Goal: Transaction & Acquisition: Subscribe to service/newsletter

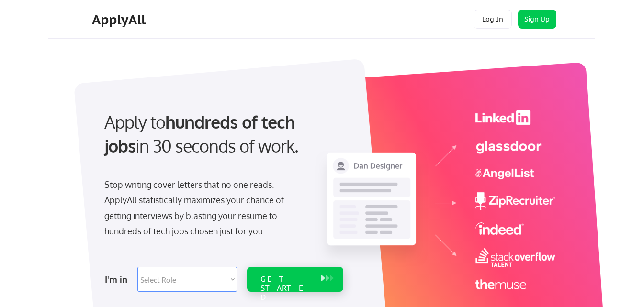
scroll to position [67, 0]
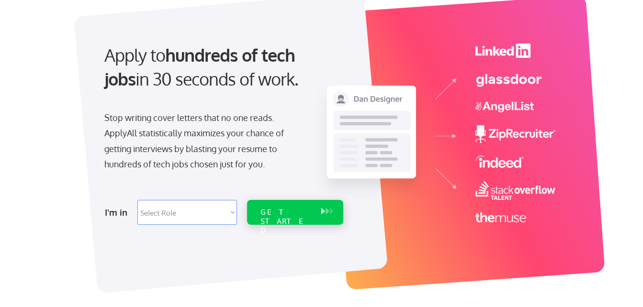
click at [299, 214] on div "GET STARTED" at bounding box center [286, 222] width 51 height 28
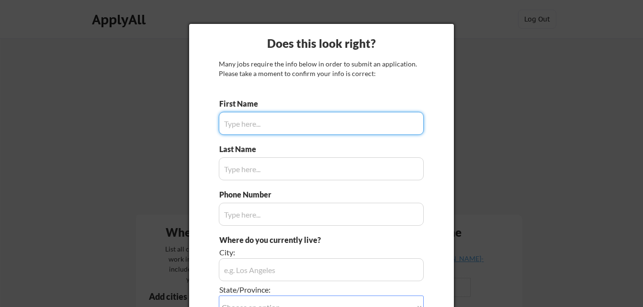
click at [258, 126] on input "input" at bounding box center [321, 123] width 205 height 23
type input "Sandra"
click at [239, 173] on input "input" at bounding box center [321, 169] width 205 height 23
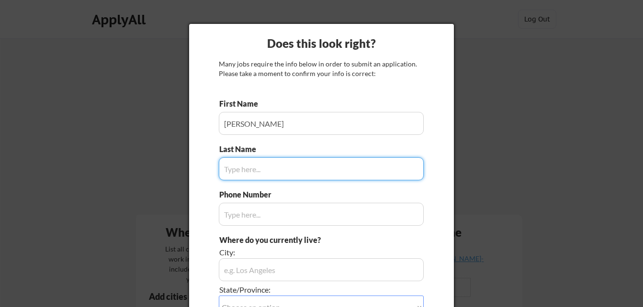
type input "b"
type input "Brown"
click at [242, 219] on input "input" at bounding box center [321, 214] width 205 height 23
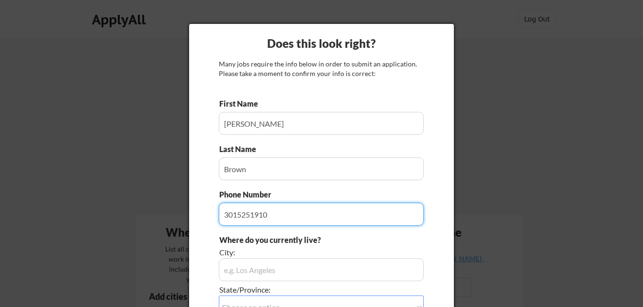
type input "3015251910"
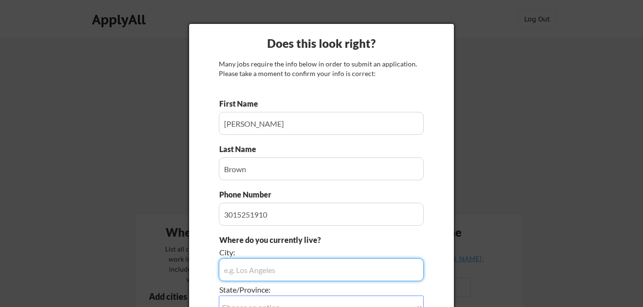
click at [244, 275] on input "input" at bounding box center [321, 270] width 205 height 23
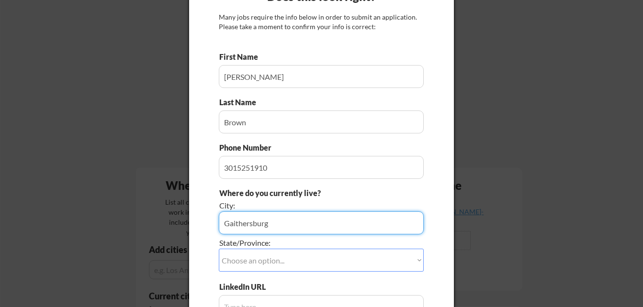
scroll to position [47, 0]
type input "Gaithersburg"
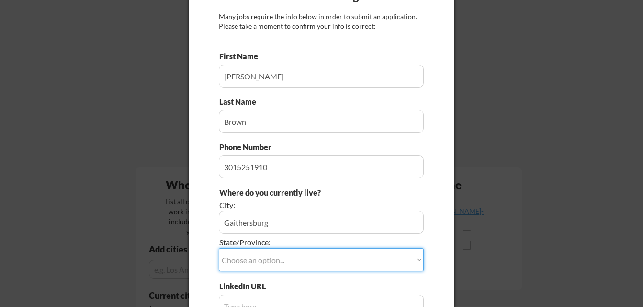
click at [249, 261] on select "Choose an option... Other/Not Applicable Alabama Alaska Alberta Arizona Arkansa…" at bounding box center [321, 260] width 205 height 23
select select ""Maryland""
click at [219, 249] on select "Choose an option... Other/Not Applicable Alabama Alaska Alberta Arizona Arkansa…" at bounding box center [321, 260] width 205 height 23
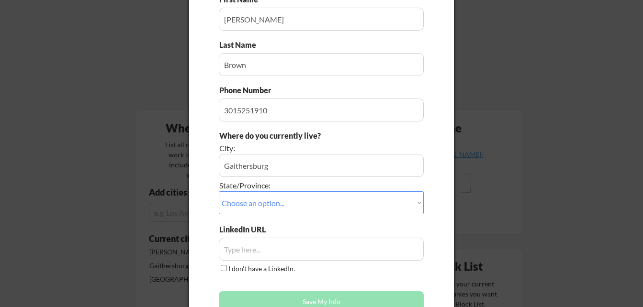
scroll to position [105, 0]
click at [267, 249] on input "input" at bounding box center [321, 249] width 205 height 23
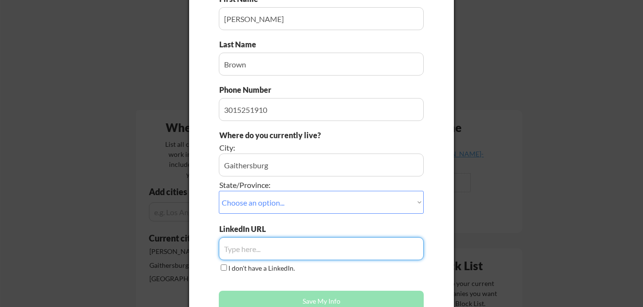
paste input "www.linkedin.com/in/sandra-brown-0274a490"
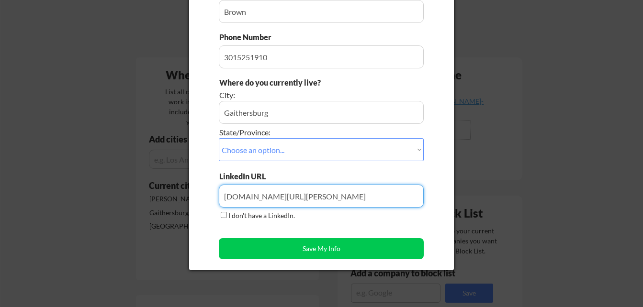
scroll to position [160, 0]
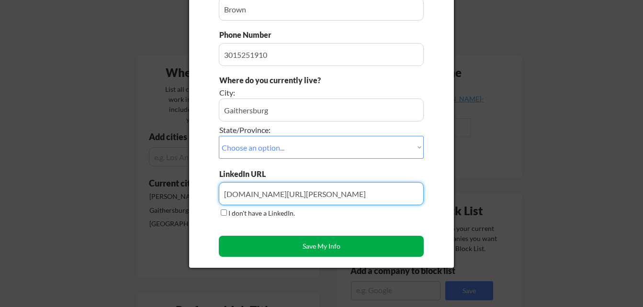
type input "www.linkedin.com/in/sandra-brown-0274a490"
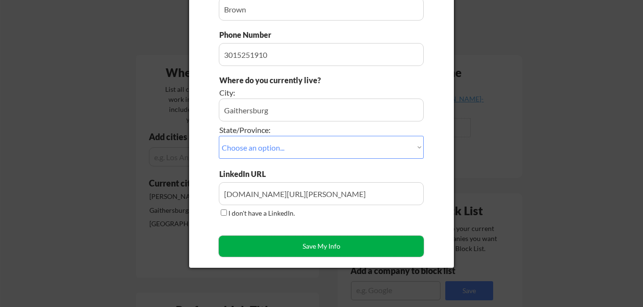
click at [321, 246] on button "Save My Info" at bounding box center [321, 246] width 205 height 21
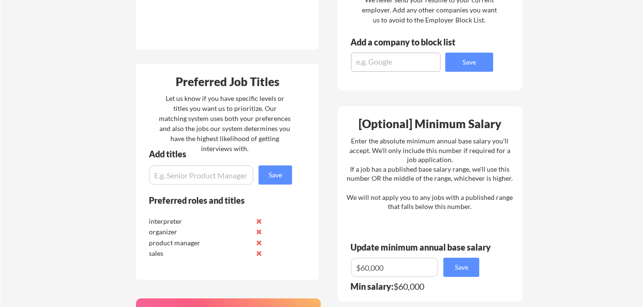
scroll to position [389, 0]
click at [258, 242] on button at bounding box center [258, 242] width 7 height 7
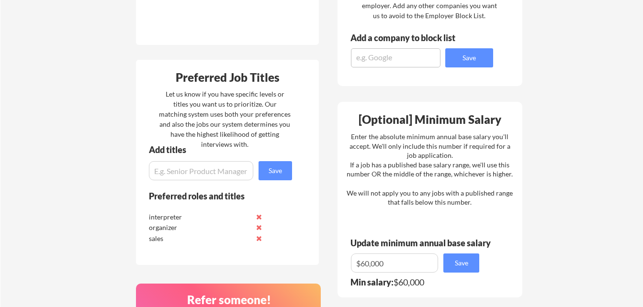
scroll to position [444, 0]
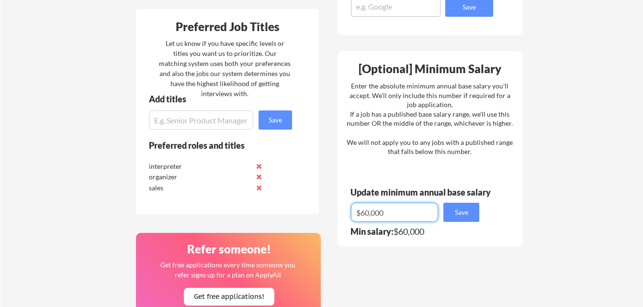
click at [368, 213] on input "input" at bounding box center [394, 212] width 87 height 19
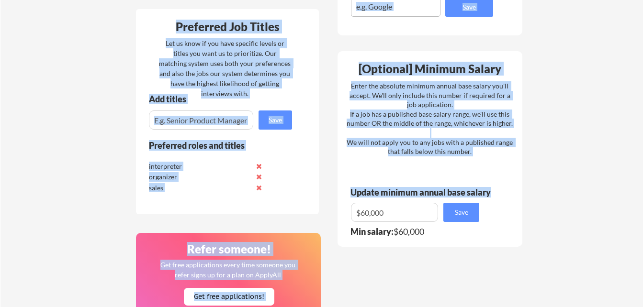
drag, startPoint x: 635, startPoint y: 180, endPoint x: 503, endPoint y: 188, distance: 132.0
click at [503, 188] on div "Your Dashboard Jobs await! Hit the green button below to sign up for a plan and…" at bounding box center [321, 41] width 643 height 894
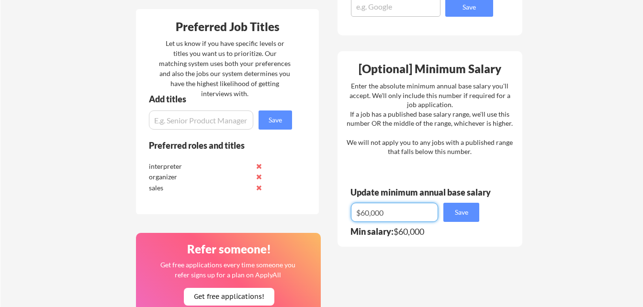
click at [369, 212] on input "input" at bounding box center [394, 212] width 87 height 19
click at [388, 222] on input "input" at bounding box center [394, 212] width 87 height 19
type input "$."
type input "$48,000"
click at [461, 218] on button "Save" at bounding box center [462, 212] width 36 height 19
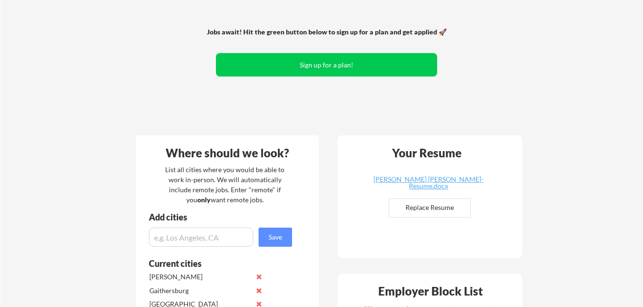
scroll to position [0, 0]
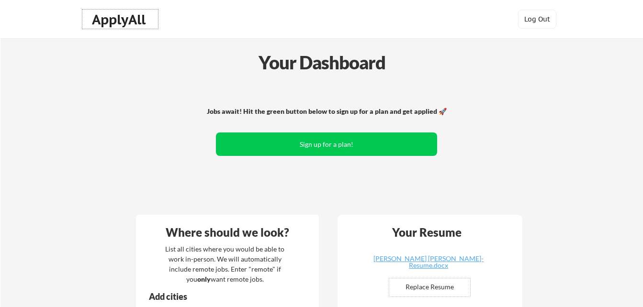
click at [123, 23] on div "ApplyAll" at bounding box center [120, 19] width 57 height 16
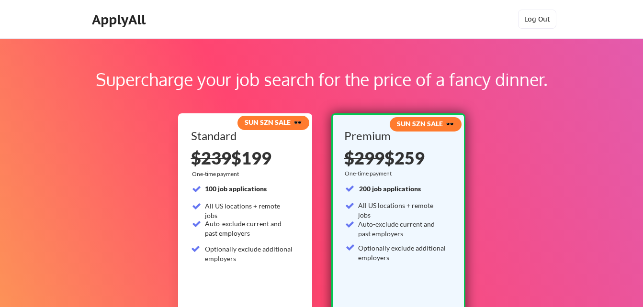
click at [127, 19] on div "ApplyAll" at bounding box center [120, 19] width 57 height 16
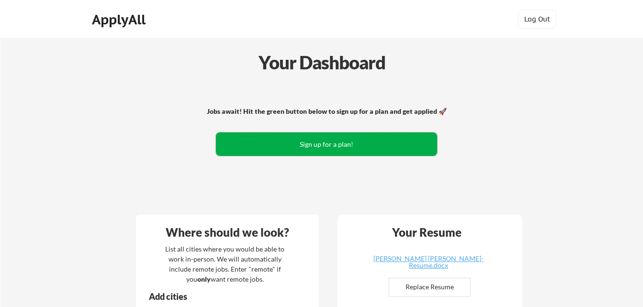
click at [313, 144] on button "Sign up for a plan!" at bounding box center [326, 144] width 221 height 23
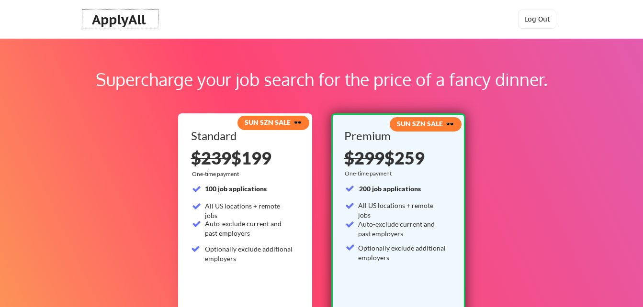
click at [126, 22] on div "ApplyAll" at bounding box center [120, 19] width 57 height 16
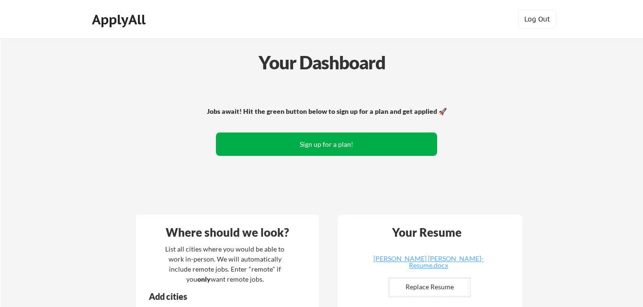
click at [326, 140] on button "Sign up for a plan!" at bounding box center [326, 144] width 221 height 23
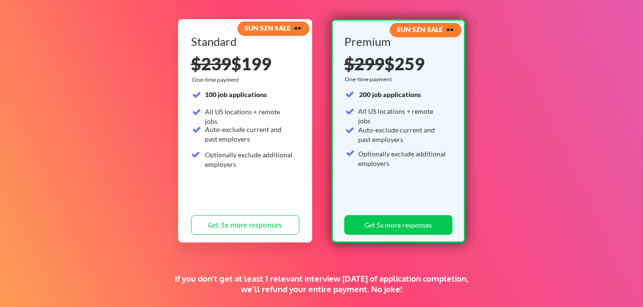
scroll to position [95, 0]
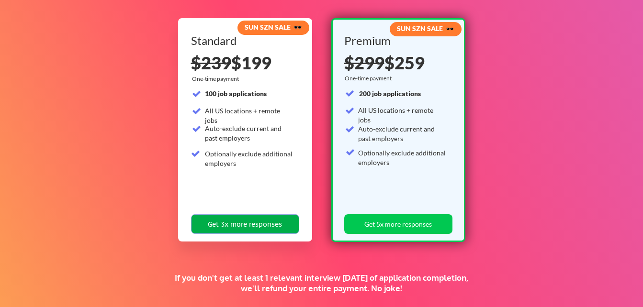
click at [254, 222] on button "Get 3x more responses" at bounding box center [245, 225] width 108 height 20
